Goal: Information Seeking & Learning: Learn about a topic

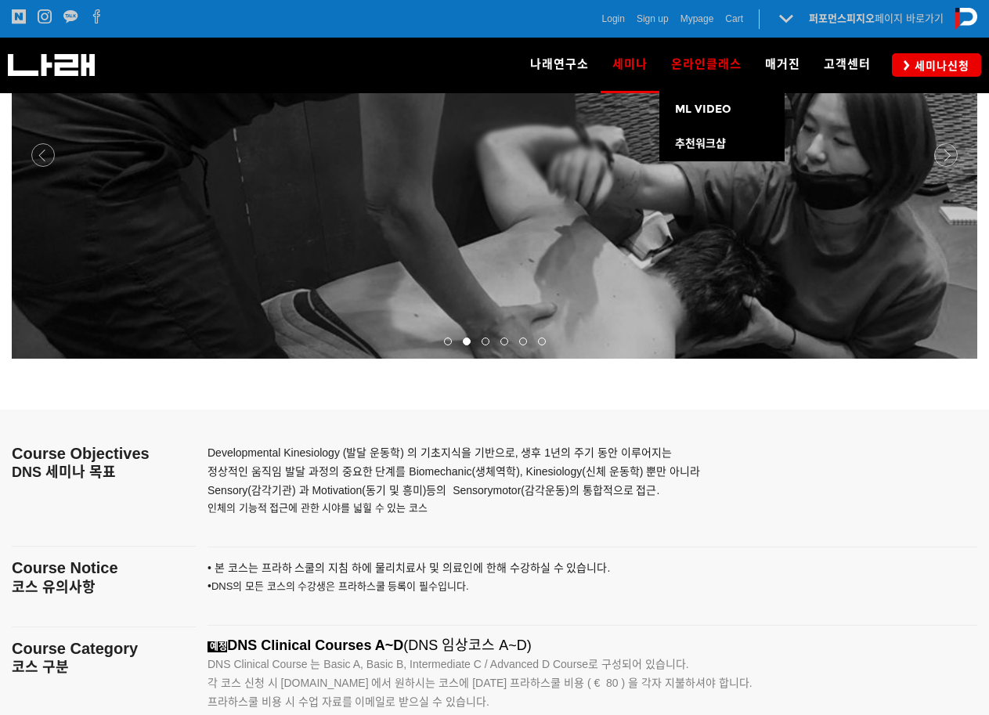
scroll to position [2024, 0]
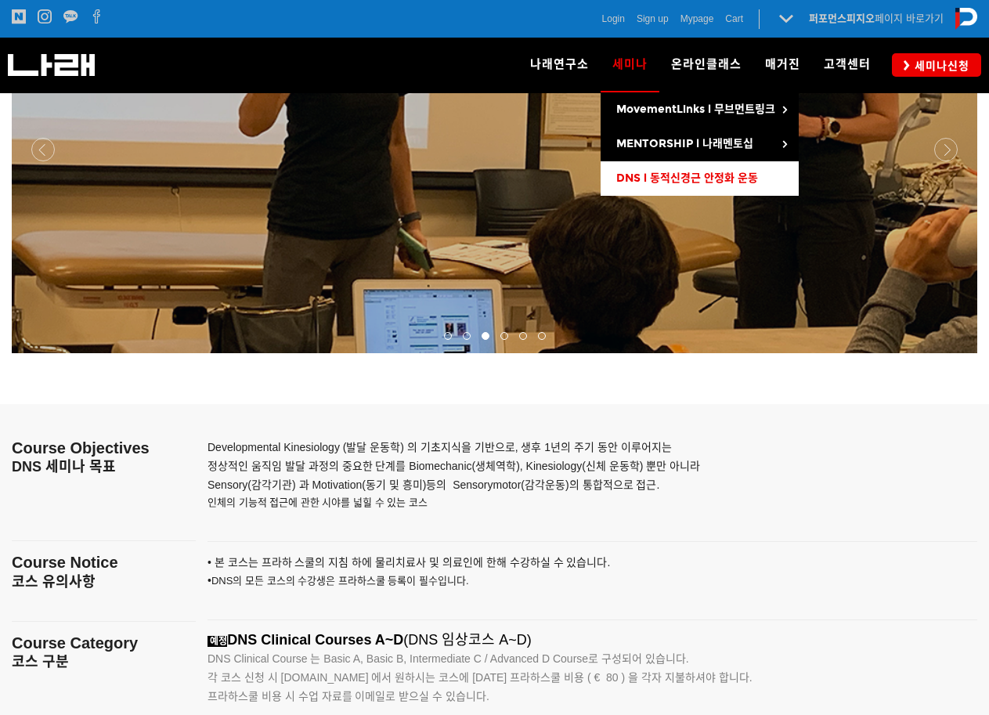
click at [663, 180] on span "DNS l 동적신경근 안정화 운동" at bounding box center [687, 178] width 142 height 13
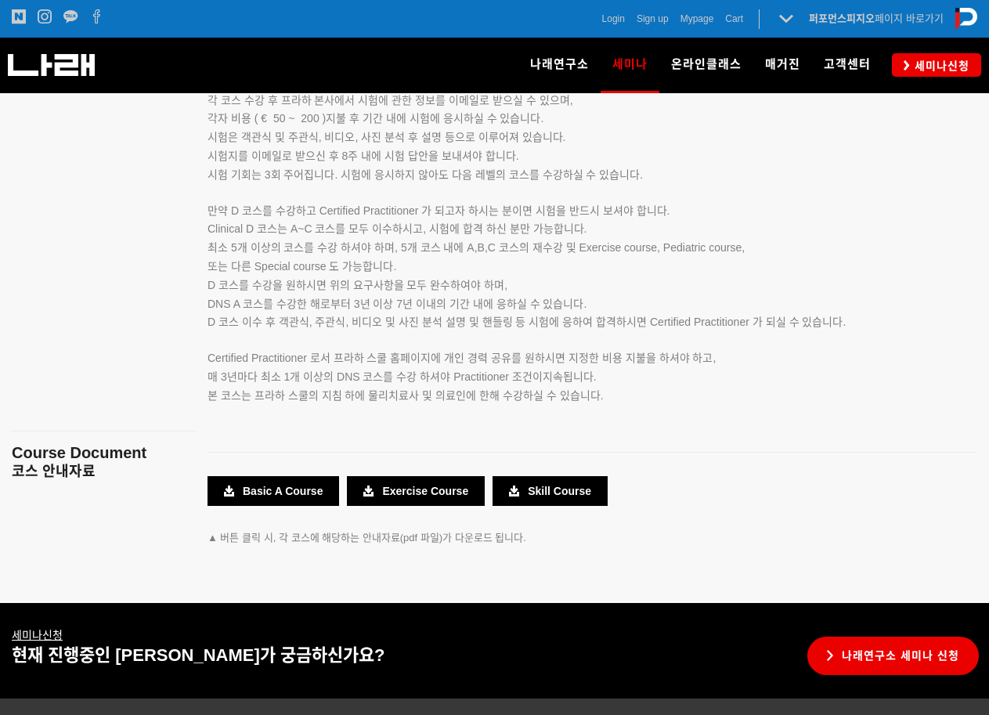
scroll to position [2821, 0]
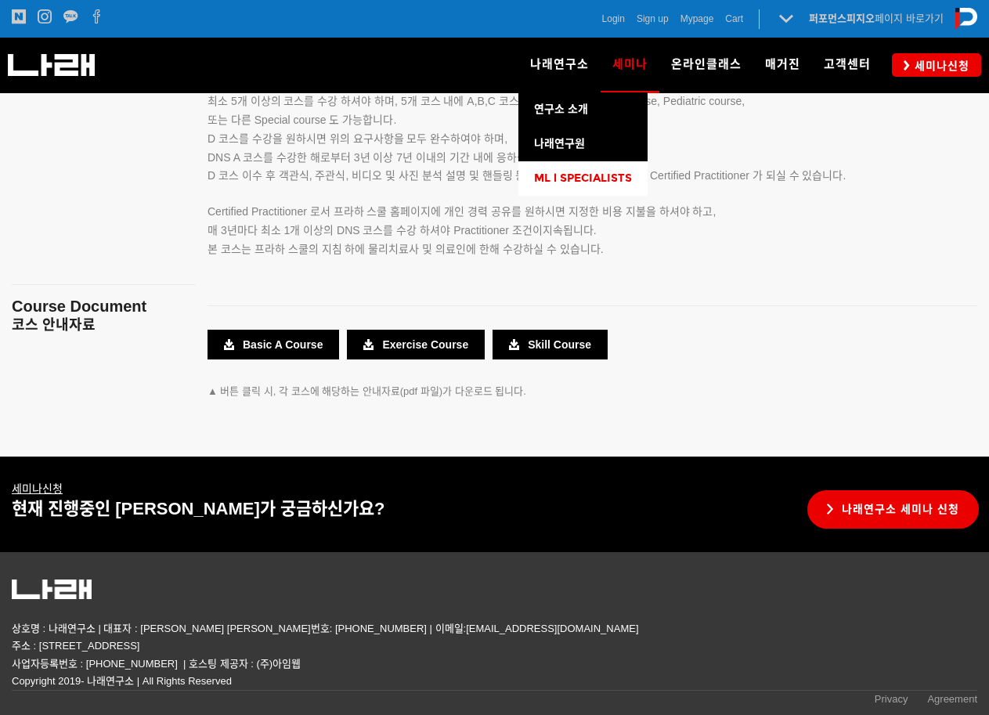
click at [580, 178] on span "ML l SPECIALISTS" at bounding box center [583, 178] width 98 height 13
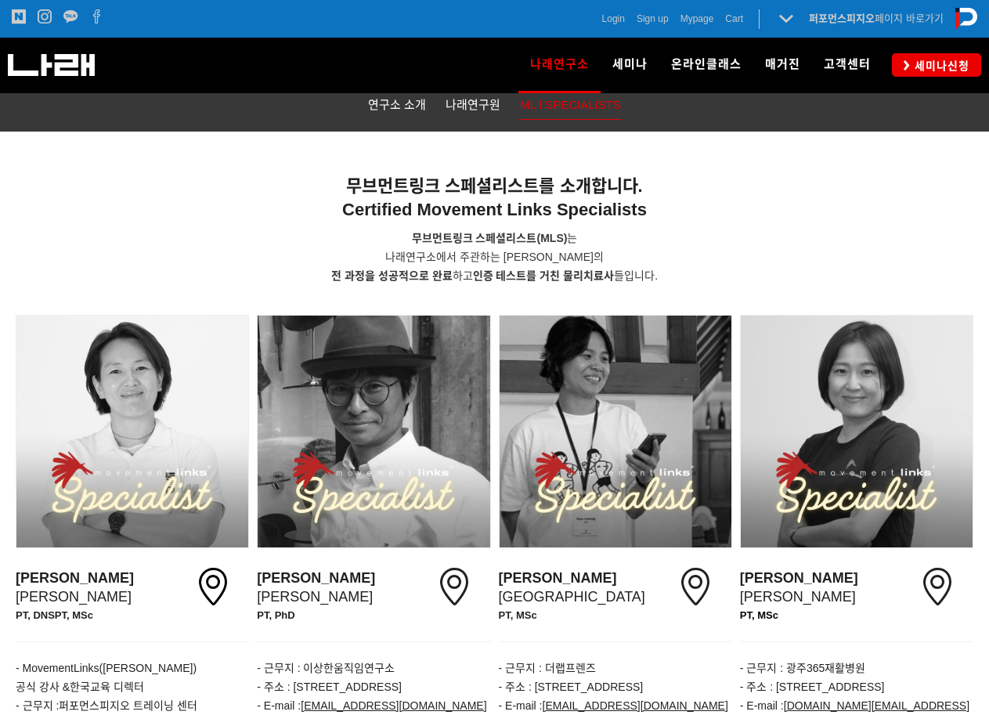
scroll to position [322, 0]
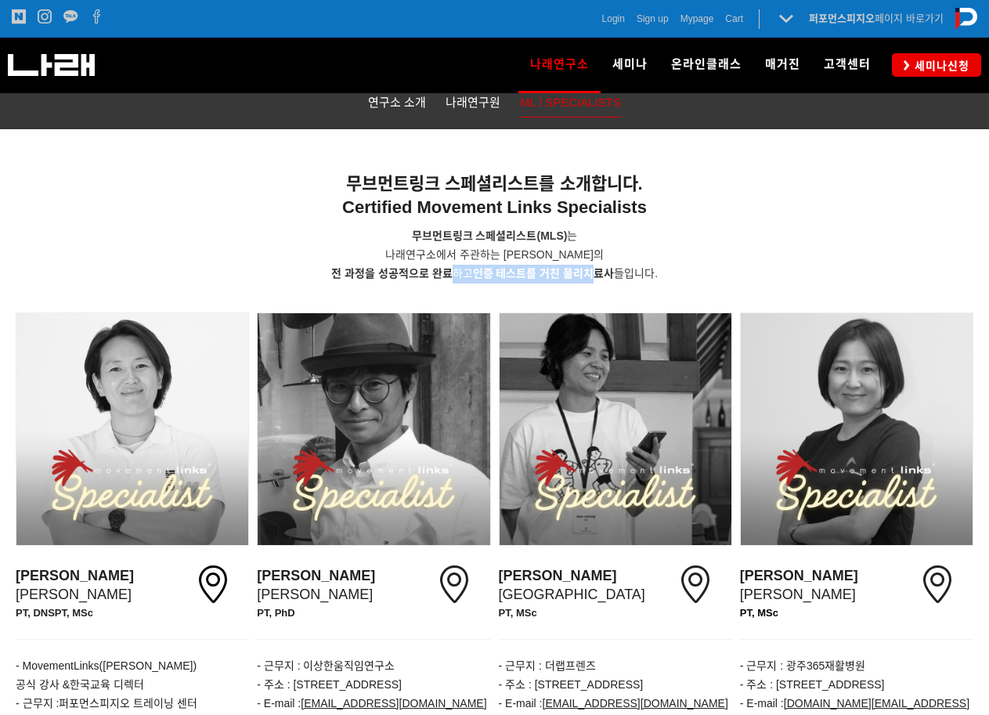
drag, startPoint x: 447, startPoint y: 277, endPoint x: 597, endPoint y: 280, distance: 149.6
click at [597, 280] on p "무브먼트링크 스페셜리스트 (MLS) 는 나래연구소에서 주관하는 무브먼트링크 세미나의 전 과정을 성공적으로 완료 하고 인증 테스트를 거친 물리치…" at bounding box center [495, 255] width 958 height 56
drag, startPoint x: 597, startPoint y: 280, endPoint x: 533, endPoint y: 291, distance: 65.3
click at [533, 291] on p at bounding box center [495, 292] width 958 height 17
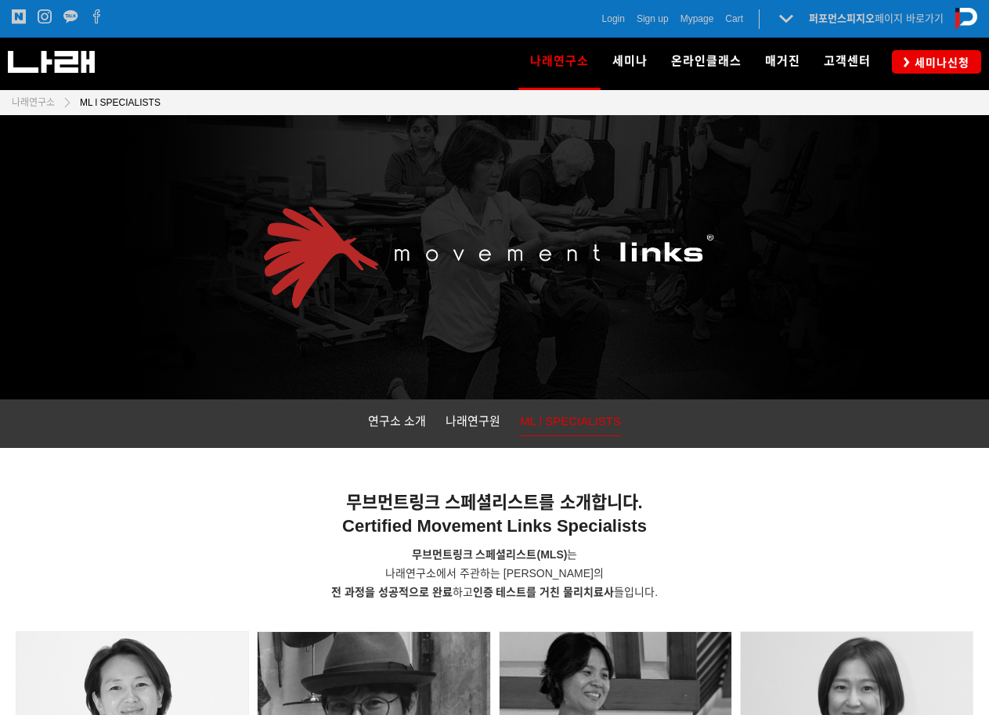
scroll to position [0, 0]
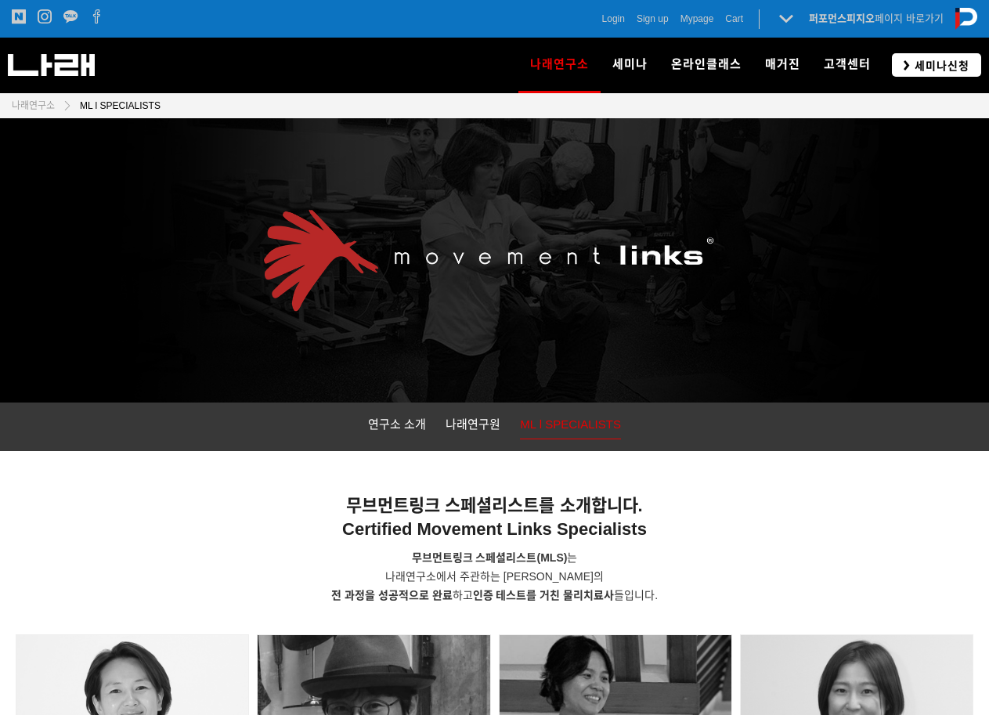
click at [909, 63] on icon at bounding box center [907, 65] width 6 height 10
